Goal: Obtain resource: Obtain resource

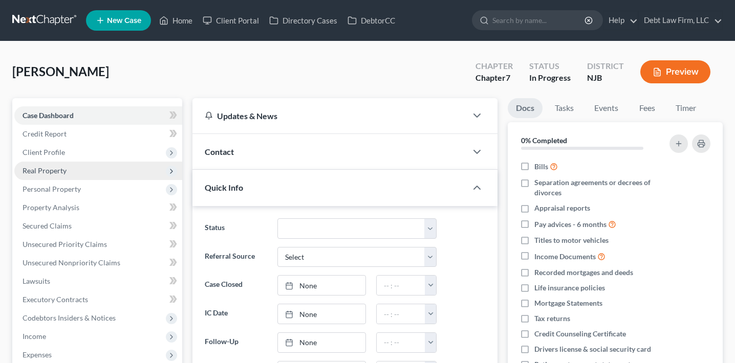
click at [74, 165] on span "Real Property" at bounding box center [98, 171] width 168 height 18
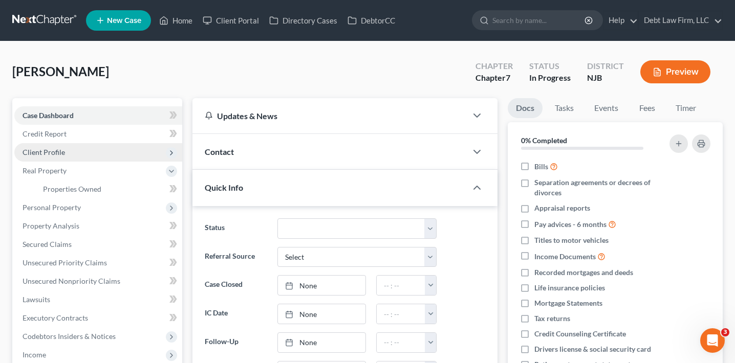
click at [77, 150] on span "Client Profile" at bounding box center [98, 152] width 168 height 18
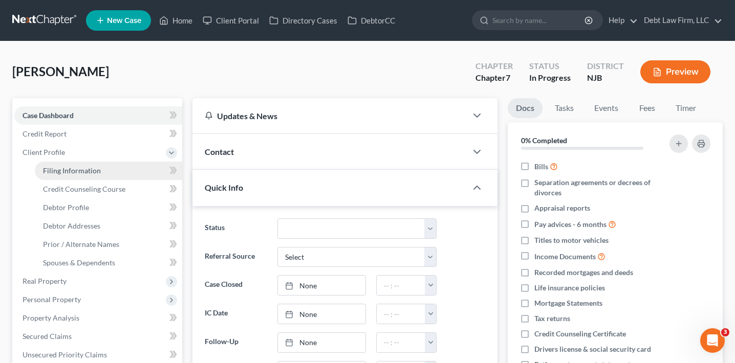
click at [80, 167] on span "Filing Information" at bounding box center [72, 170] width 58 height 9
select select "1"
select select "0"
select select "4"
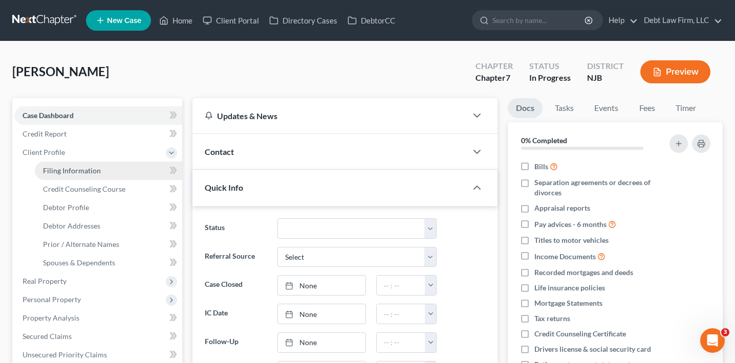
select select "1"
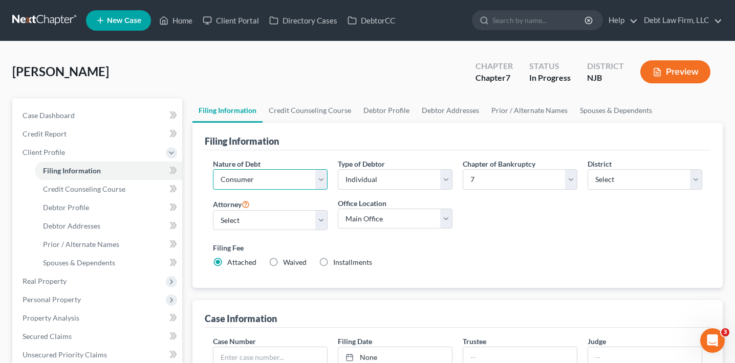
click at [278, 175] on select "Select Business Consumer Other" at bounding box center [270, 179] width 115 height 20
select select "0"
click at [213, 169] on select "Select Business Consumer Other" at bounding box center [270, 179] width 115 height 20
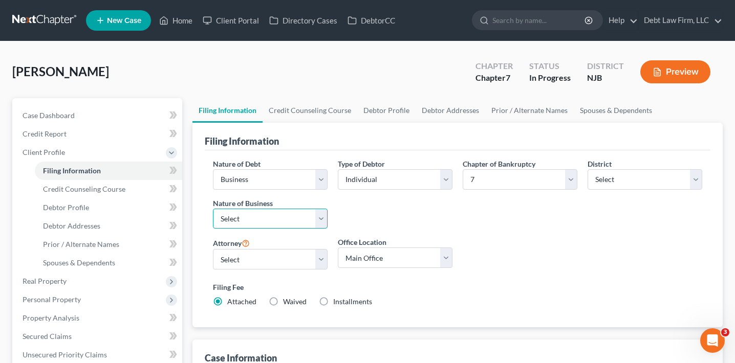
click at [262, 213] on select "Select Clearing Bank Commodity Broker Health Care Business Other Railroad Singl…" at bounding box center [270, 219] width 115 height 20
select select "3"
click at [213, 209] on select "Select Clearing Bank Commodity Broker Health Care Business Other Railroad Singl…" at bounding box center [270, 219] width 115 height 20
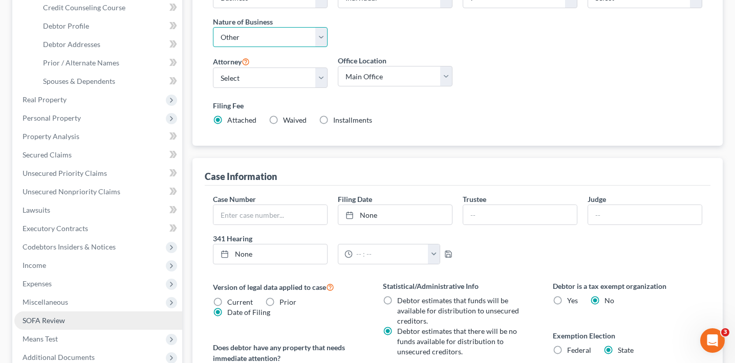
scroll to position [186, 0]
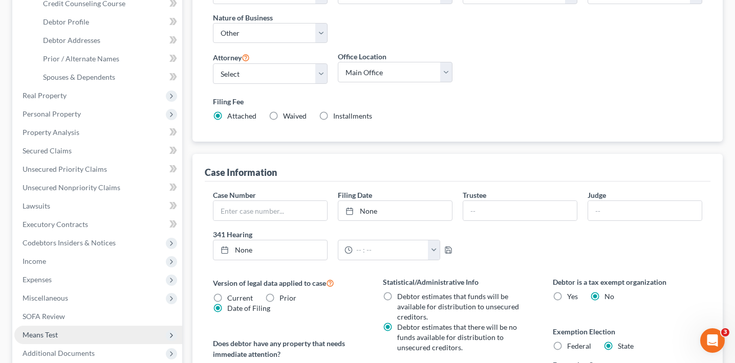
click at [80, 335] on span "Means Test" at bounding box center [98, 335] width 168 height 18
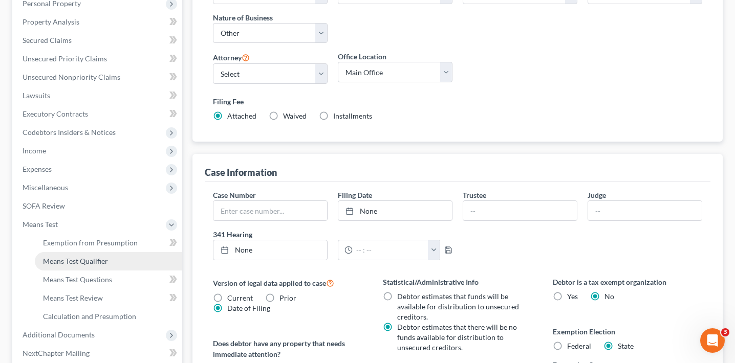
click at [91, 261] on span "Means Test Qualifier" at bounding box center [75, 261] width 65 height 9
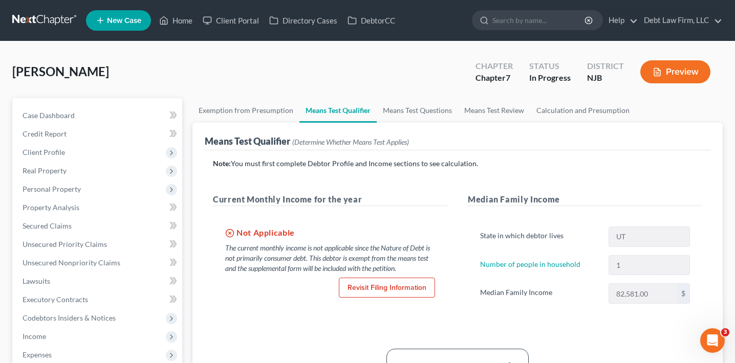
click at [664, 68] on button "Preview" at bounding box center [675, 71] width 70 height 23
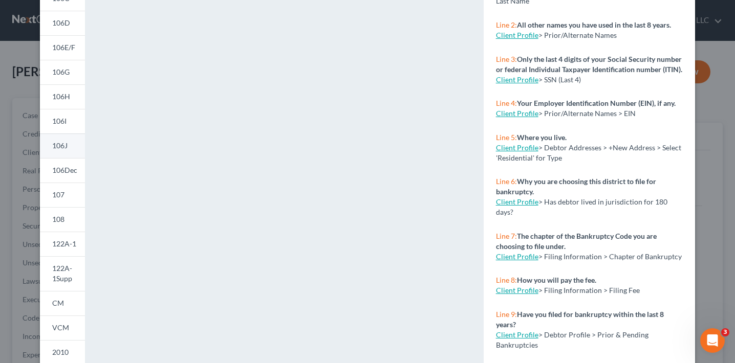
scroll to position [166, 0]
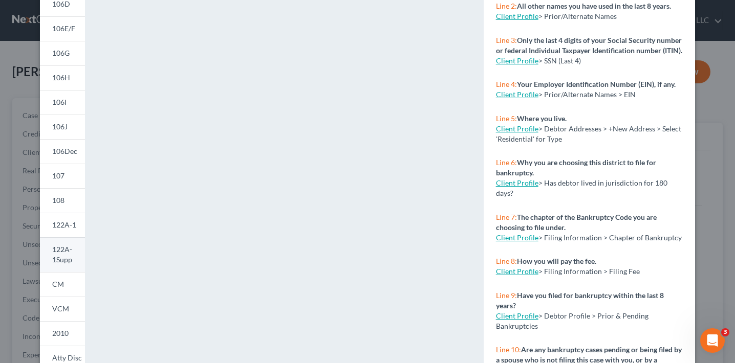
click at [61, 262] on span "122A-1Supp" at bounding box center [62, 254] width 20 height 19
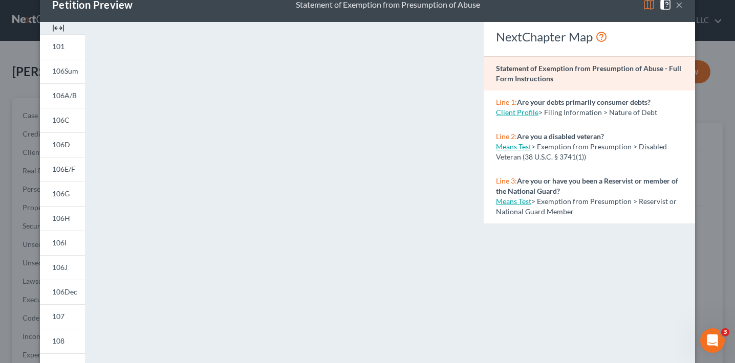
scroll to position [0, 0]
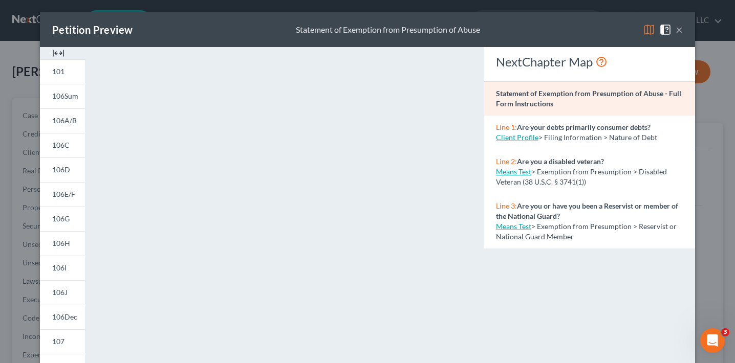
click at [31, 254] on div "Petition Preview Statement of Exemption from Presumption of Abuse × 101 106Sum …" at bounding box center [367, 181] width 735 height 363
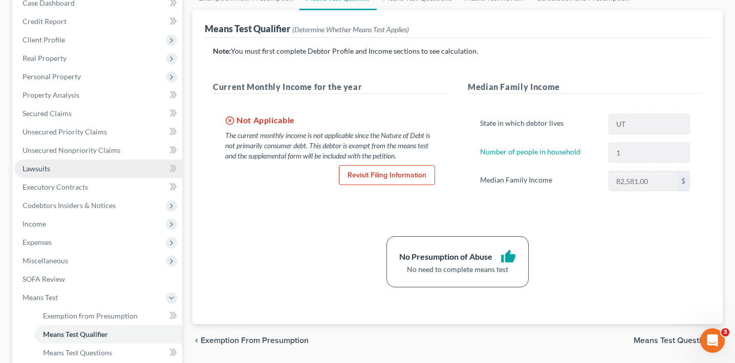
scroll to position [290, 0]
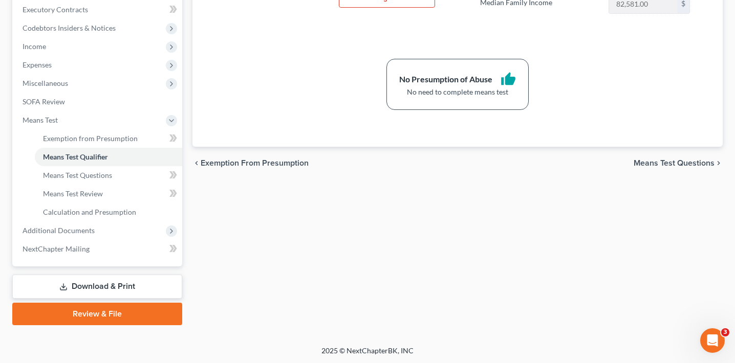
click at [85, 282] on link "Download & Print" at bounding box center [97, 287] width 170 height 24
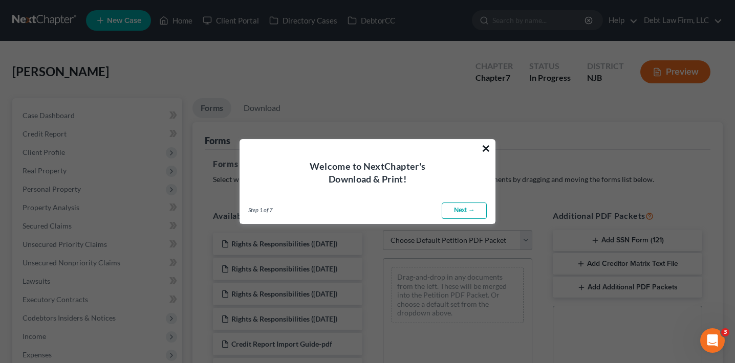
click at [487, 147] on button "×" at bounding box center [486, 148] width 10 height 16
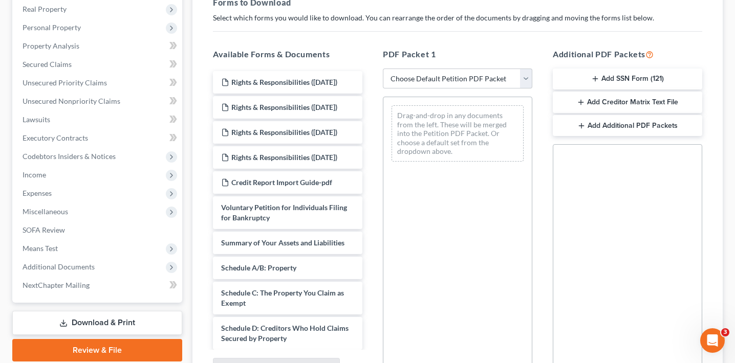
scroll to position [138, 0]
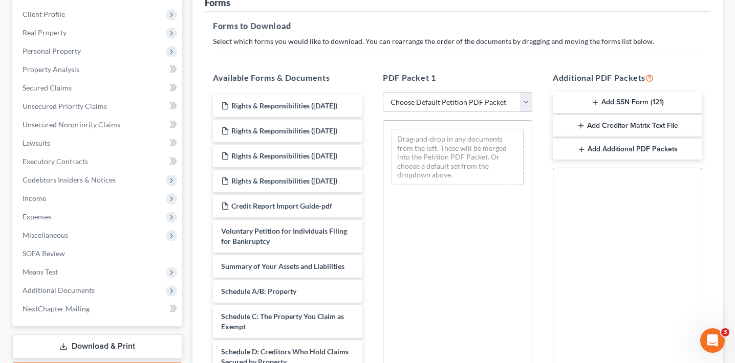
click at [464, 104] on select "Choose Default Petition PDF Packet Complete Bankruptcy Petition (all forms and …" at bounding box center [457, 102] width 149 height 20
select select "0"
click at [383, 92] on select "Choose Default Petition PDF Packet Complete Bankruptcy Petition (all forms and …" at bounding box center [457, 102] width 149 height 20
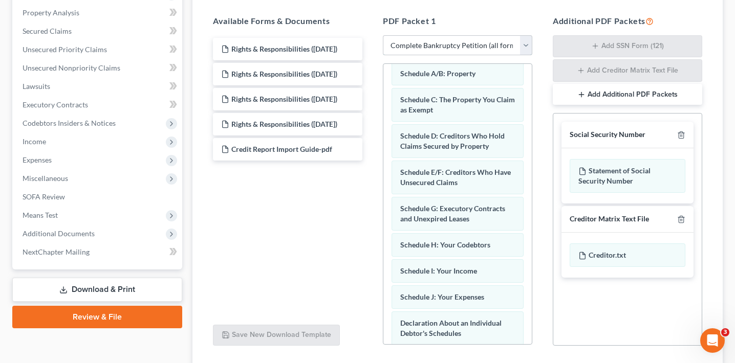
scroll to position [156, 0]
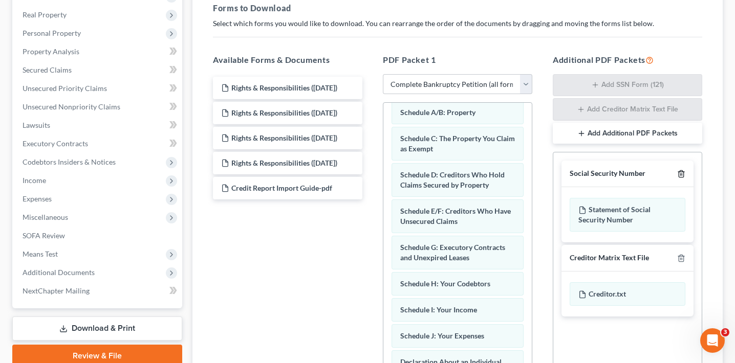
click at [681, 172] on polyline "button" at bounding box center [681, 172] width 6 height 0
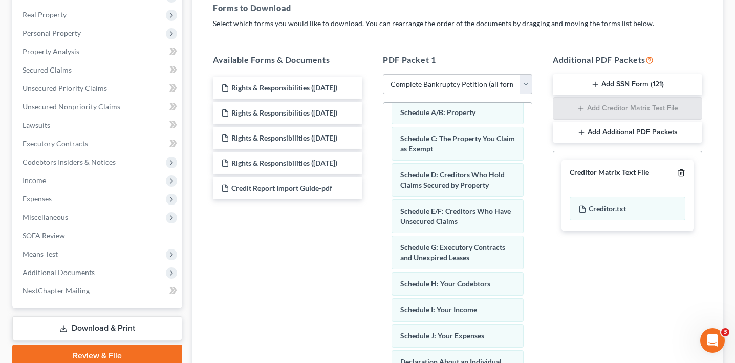
click at [681, 171] on icon "button" at bounding box center [681, 173] width 8 height 8
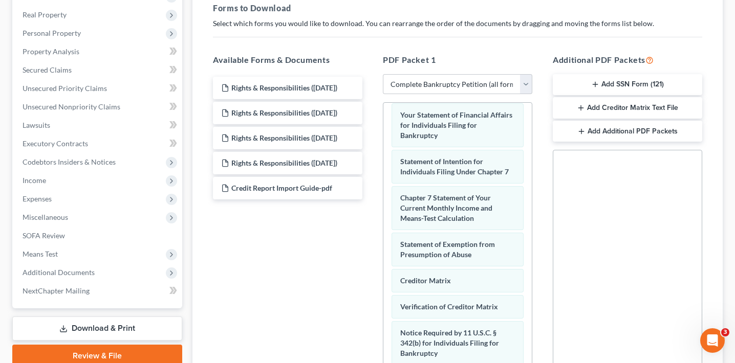
scroll to position [443, 0]
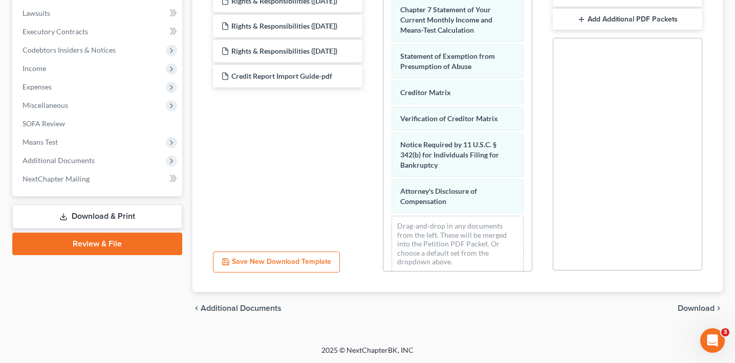
click at [686, 310] on span "Download" at bounding box center [696, 309] width 37 height 8
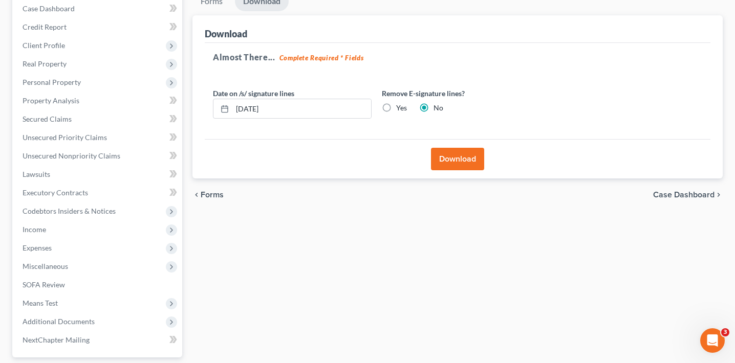
scroll to position [92, 0]
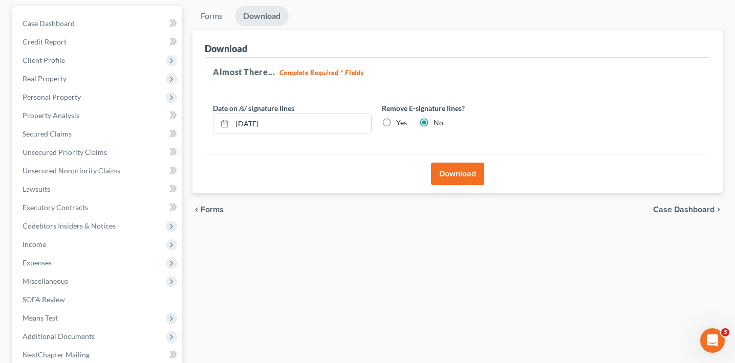
click at [452, 174] on button "Download" at bounding box center [457, 174] width 53 height 23
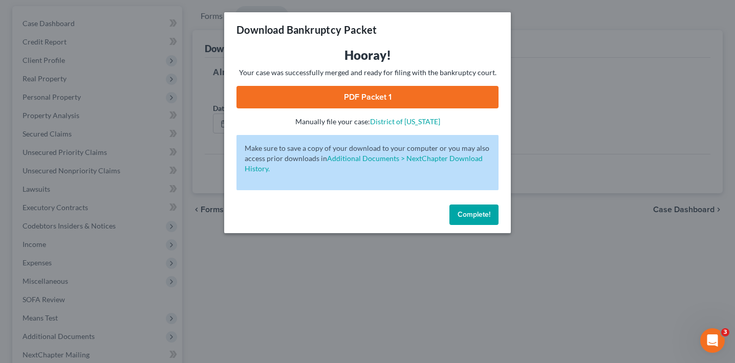
click at [406, 92] on link "PDF Packet 1" at bounding box center [367, 97] width 262 height 23
click at [477, 207] on button "Complete!" at bounding box center [473, 215] width 49 height 20
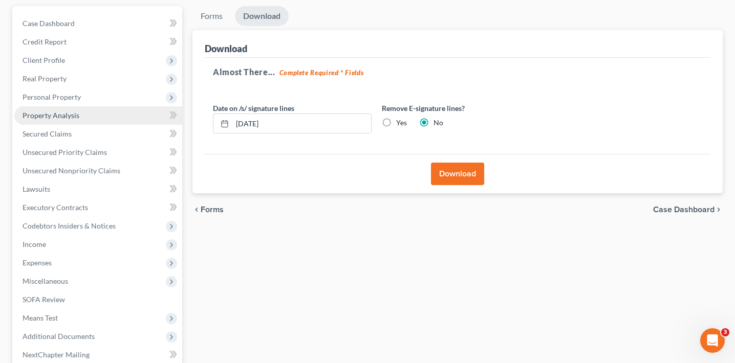
scroll to position [9, 0]
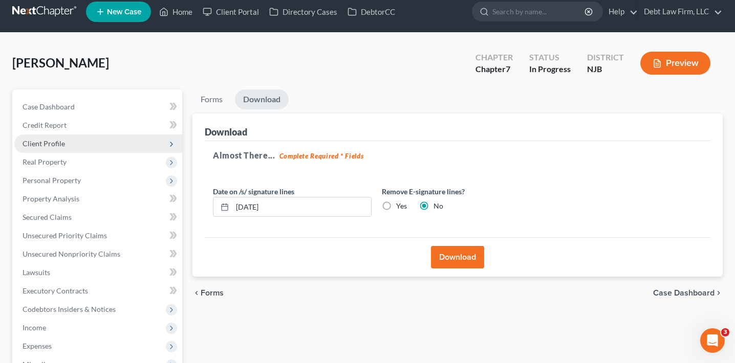
click at [62, 149] on span "Client Profile" at bounding box center [98, 144] width 168 height 18
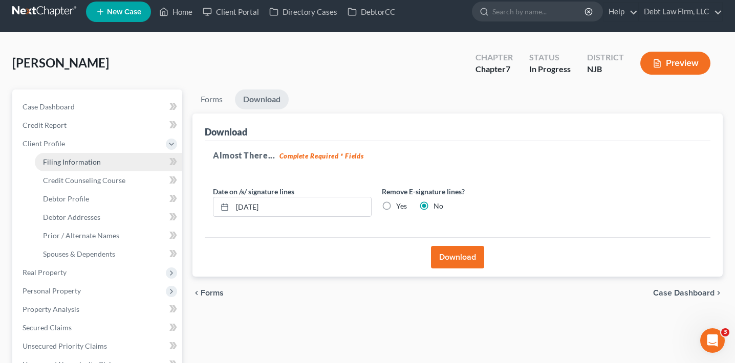
click at [67, 165] on span "Filing Information" at bounding box center [72, 162] width 58 height 9
select select "0"
select select "3"
select select "0"
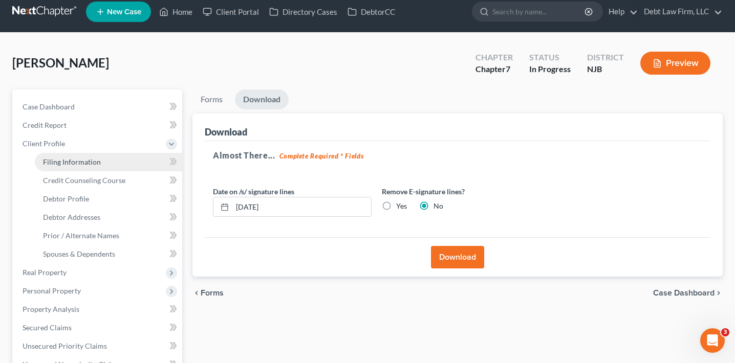
select select "51"
select select "23"
select select "4"
select select "1"
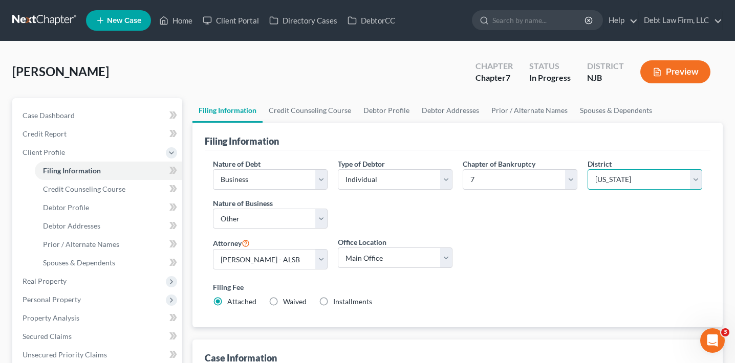
click at [615, 170] on select "Select [US_STATE] - [GEOGRAPHIC_DATA] [US_STATE] - [GEOGRAPHIC_DATA][US_STATE] …" at bounding box center [645, 179] width 115 height 20
select select "7"
click at [588, 169] on select "Select [US_STATE] - [GEOGRAPHIC_DATA] [US_STATE] - [GEOGRAPHIC_DATA][US_STATE] …" at bounding box center [645, 179] width 115 height 20
click at [531, 234] on div "Chapter of Bankruptcy Select 7 11 12 13" at bounding box center [520, 198] width 125 height 79
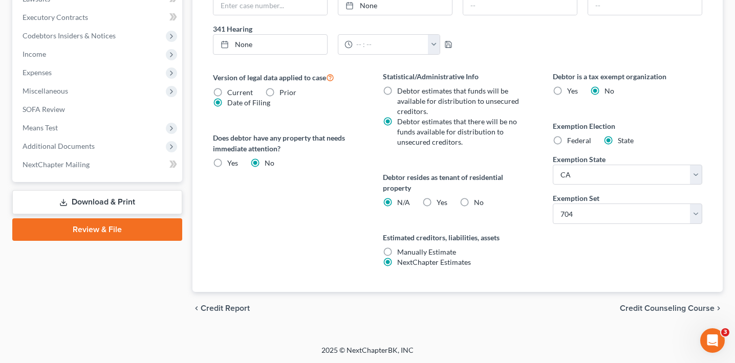
click at [119, 196] on link "Download & Print" at bounding box center [97, 202] width 170 height 24
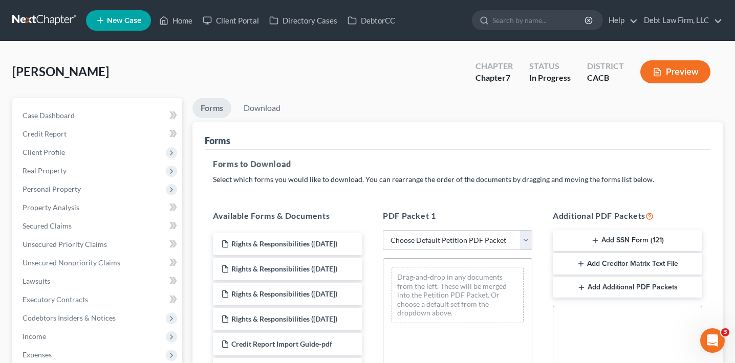
click at [443, 230] on select "Choose Default Petition PDF Packet Complete Bankruptcy Petition (all forms and …" at bounding box center [457, 240] width 149 height 20
select select "0"
click at [383, 230] on select "Choose Default Petition PDF Packet Complete Bankruptcy Petition (all forms and …" at bounding box center [457, 240] width 149 height 20
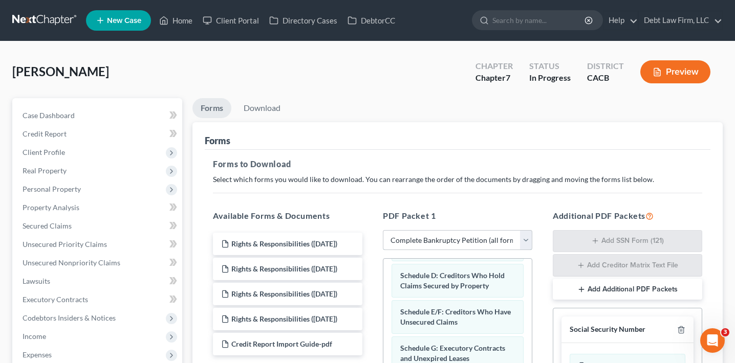
scroll to position [188, 0]
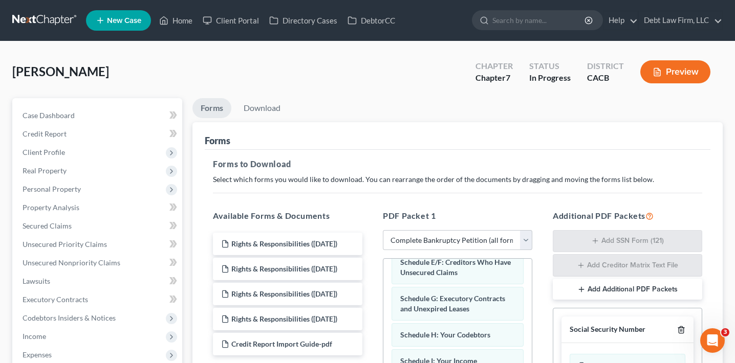
click at [682, 328] on icon "button" at bounding box center [681, 330] width 8 height 8
click at [682, 328] on icon "button" at bounding box center [681, 329] width 8 height 8
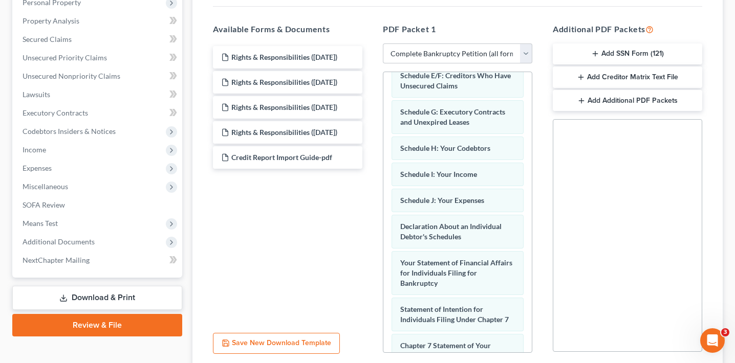
scroll to position [268, 0]
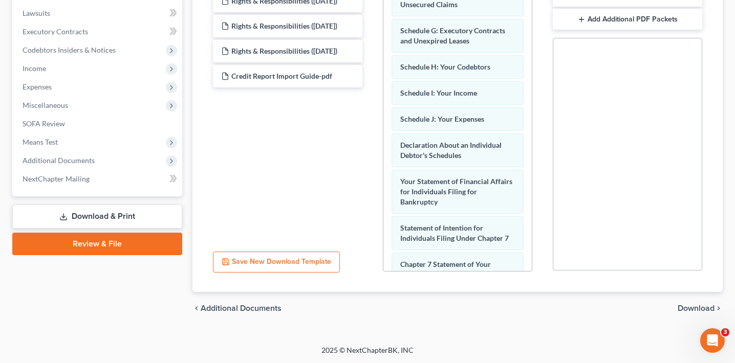
click at [690, 308] on span "Download" at bounding box center [696, 309] width 37 height 8
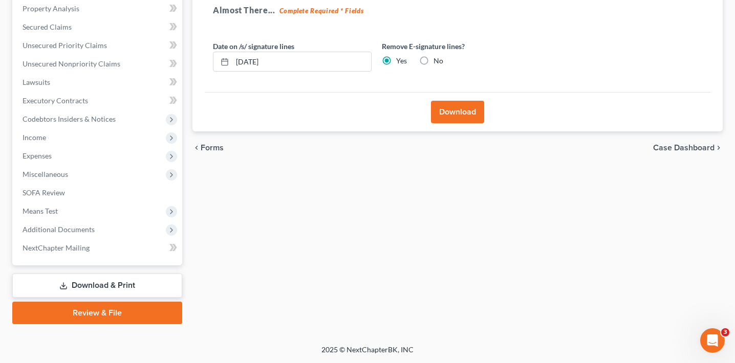
scroll to position [198, 0]
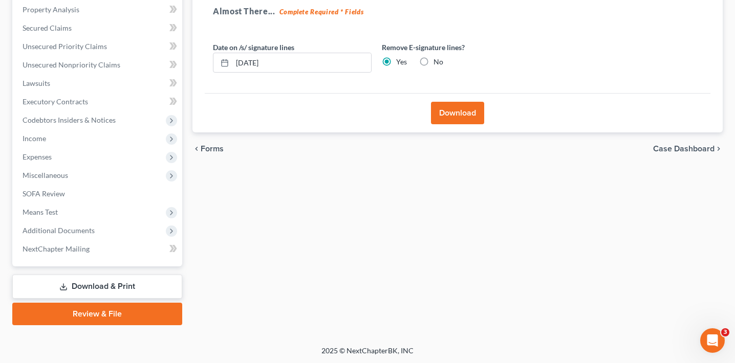
click at [462, 109] on button "Download" at bounding box center [457, 113] width 53 height 23
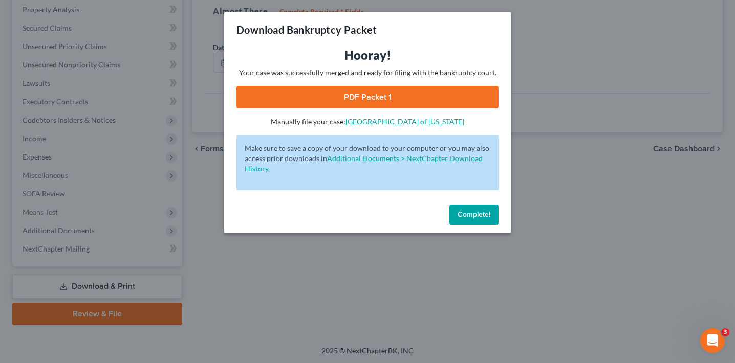
click at [413, 104] on link "PDF Packet 1" at bounding box center [367, 97] width 262 height 23
